Goal: Transaction & Acquisition: Purchase product/service

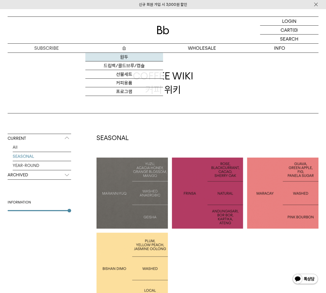
click at [126, 55] on link "원두" at bounding box center [124, 57] width 78 height 9
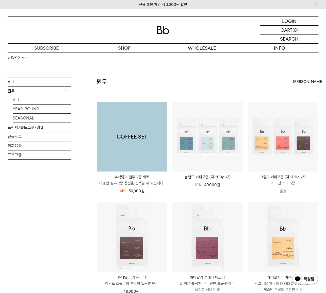
click at [116, 137] on img at bounding box center [132, 137] width 70 height 70
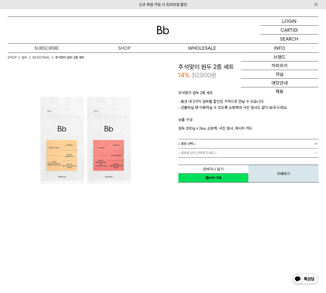
click at [292, 8] on div "신규 회원 가입 시 3,000원 할인" at bounding box center [163, 4] width 326 height 9
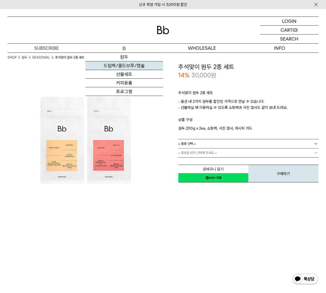
click at [125, 65] on link "드립백/콜드브루/캡슐" at bounding box center [124, 65] width 78 height 9
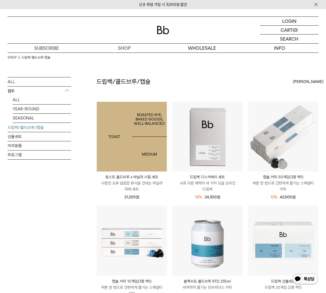
click at [135, 153] on img at bounding box center [132, 137] width 70 height 70
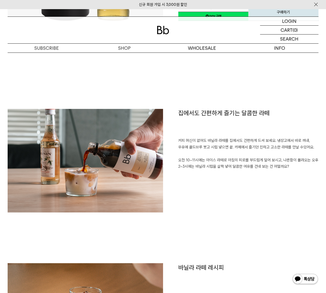
scroll to position [184, 0]
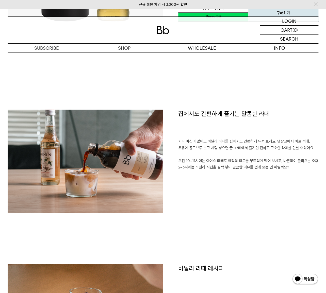
click at [276, 253] on div "집에서도 간편하게 즐기는 달콤한 라떼 커피 머신이 없어도 바닐라 라떼를 집에서도 간편하게 드셔 보세요. 냉장고에서 바로 꺼내, 우유에 콜드브루…" at bounding box center [163, 187] width 310 height 154
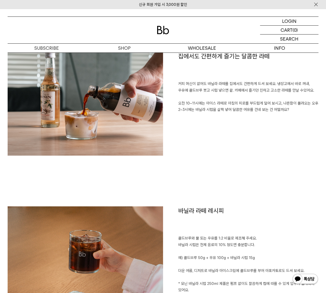
scroll to position [323, 0]
